Goal: Transaction & Acquisition: Subscribe to service/newsletter

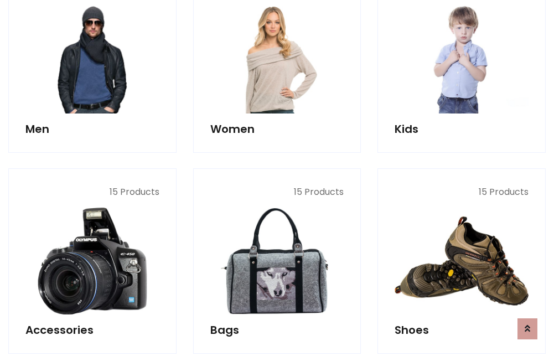
scroll to position [803, 0]
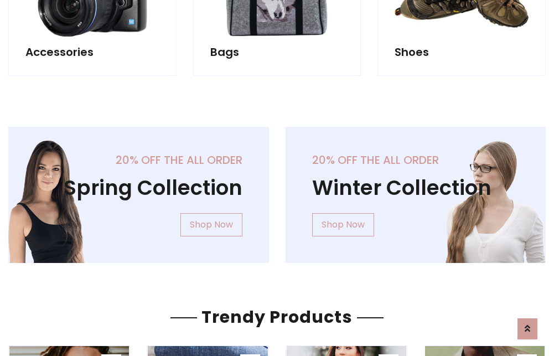
click at [277, 190] on div "20% off the all order Winter Collection Shop Now" at bounding box center [415, 204] width 277 height 154
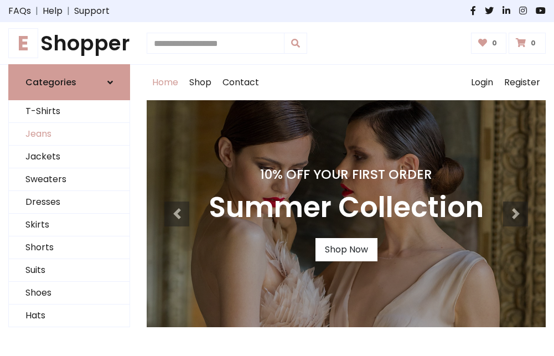
click at [69, 135] on link "Jeans" at bounding box center [69, 134] width 121 height 23
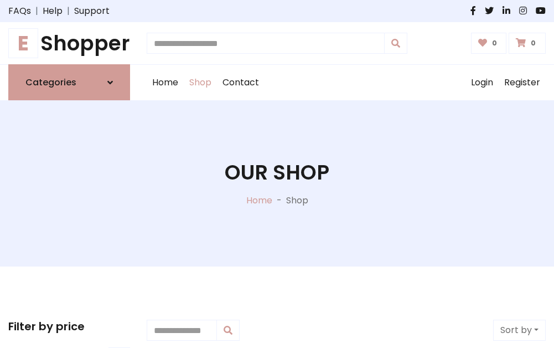
scroll to position [349, 0]
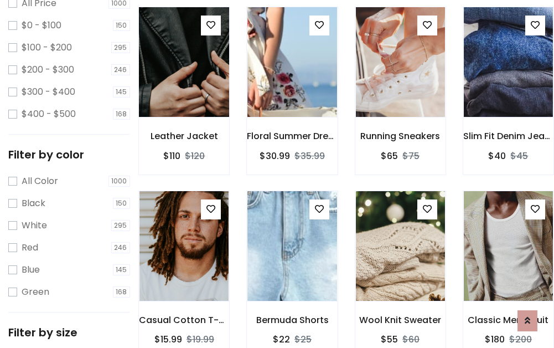
click at [184, 86] on img at bounding box center [184, 62] width 107 height 266
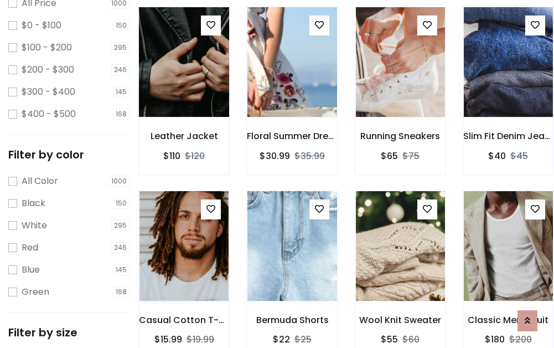
scroll to position [325, 0]
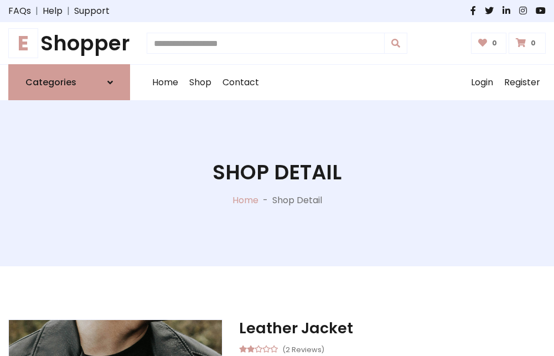
scroll to position [119, 0]
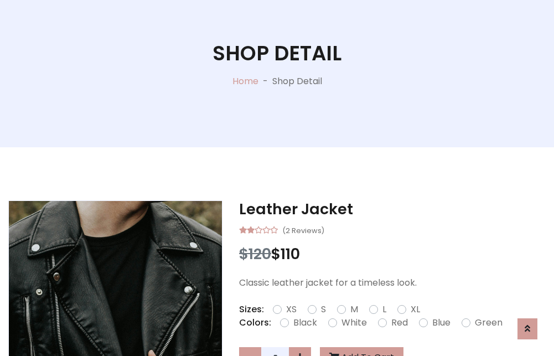
click at [398, 323] on label "Red" at bounding box center [399, 322] width 17 height 13
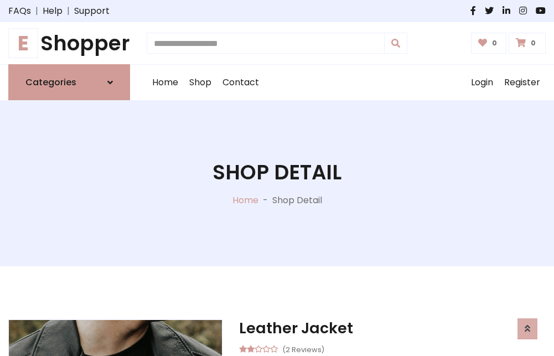
scroll to position [119, 0]
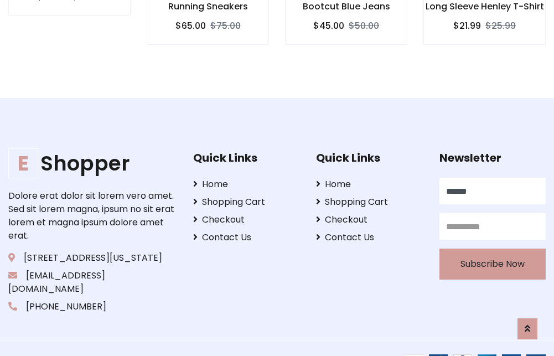
scroll to position [1078, 0]
type input "******"
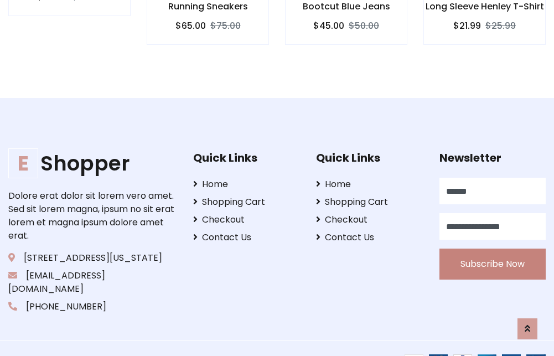
type input "**********"
click at [492, 251] on button "Subscribe Now" at bounding box center [493, 264] width 106 height 31
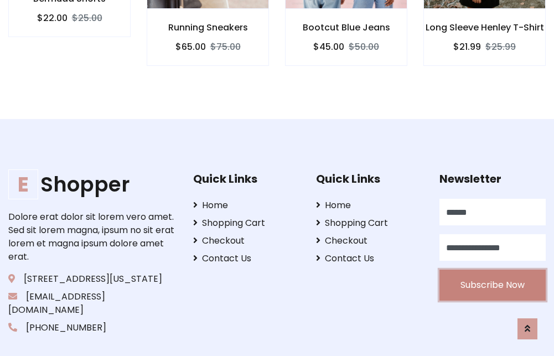
scroll to position [1099, 0]
